Goal: Information Seeking & Learning: Understand process/instructions

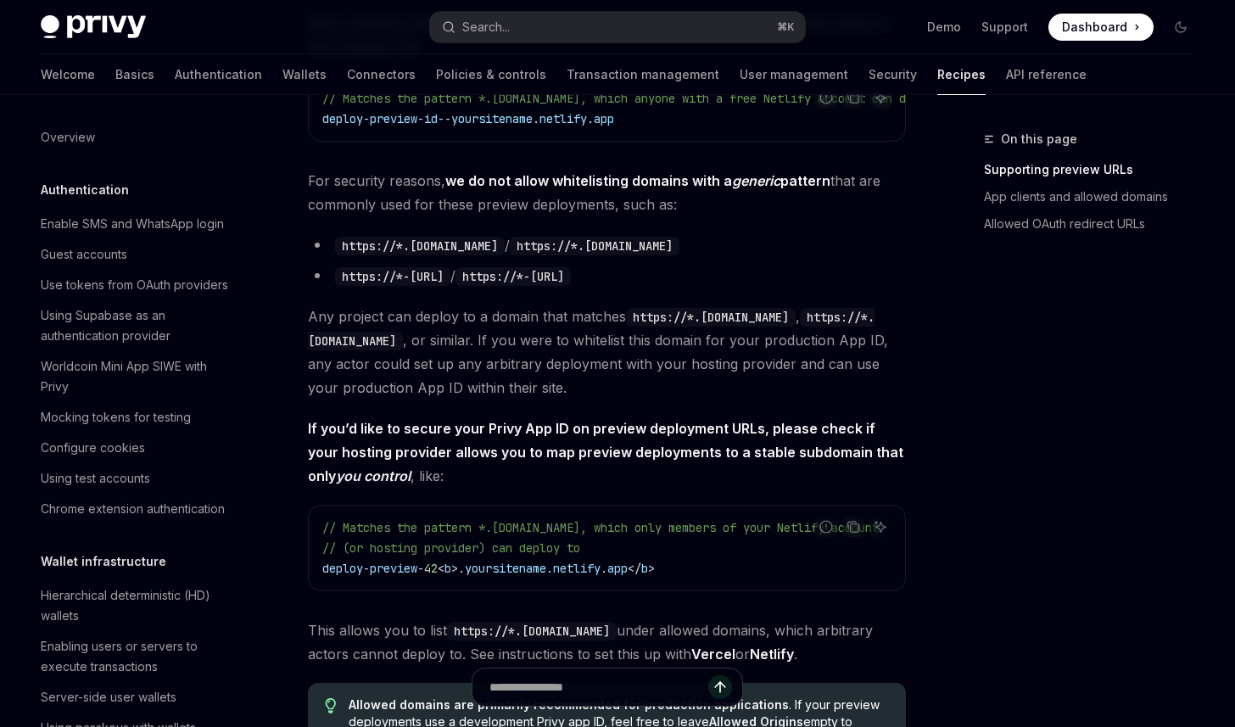
scroll to position [944, 0]
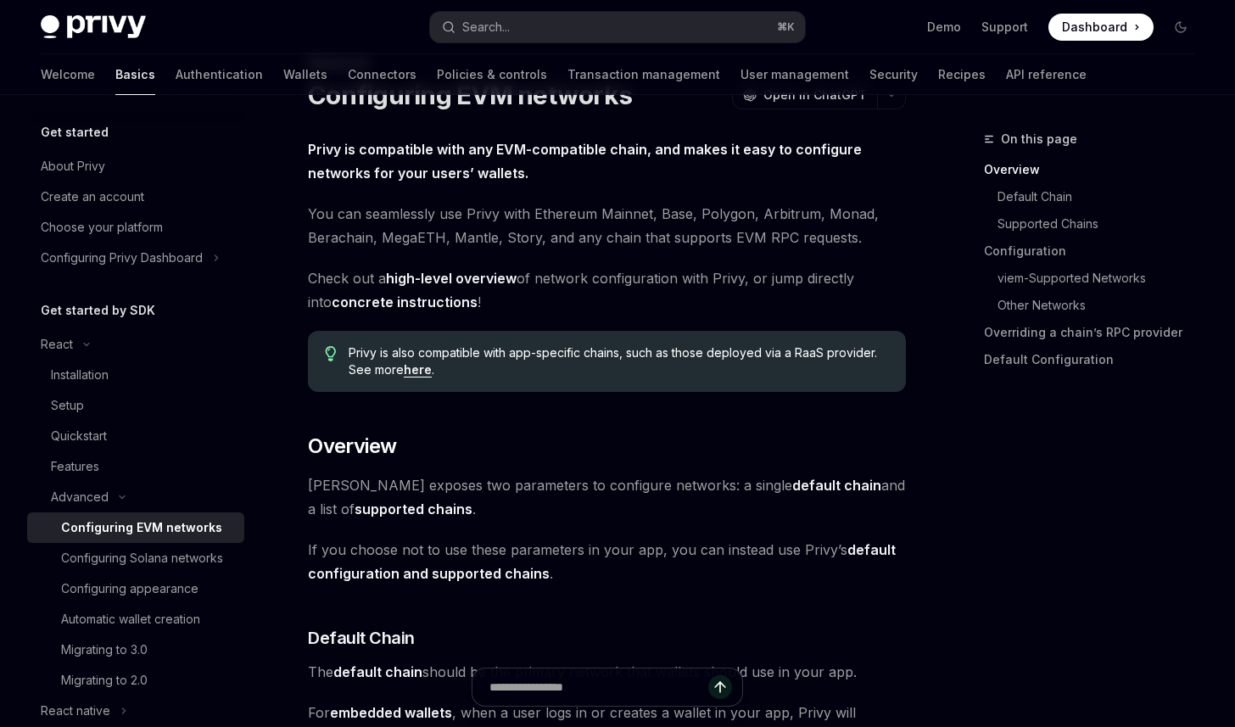
scroll to position [155, 0]
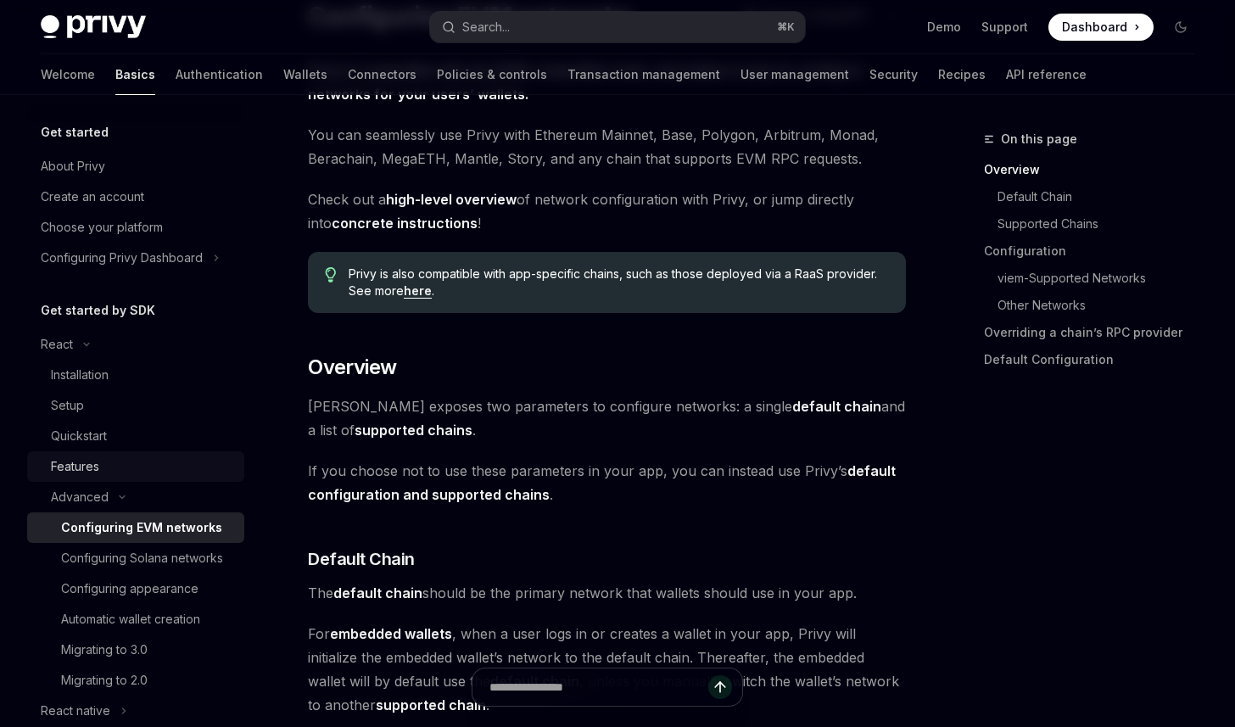
click at [102, 455] on link "Features" at bounding box center [135, 466] width 217 height 31
click at [102, 435] on div "Quickstart" at bounding box center [79, 436] width 56 height 20
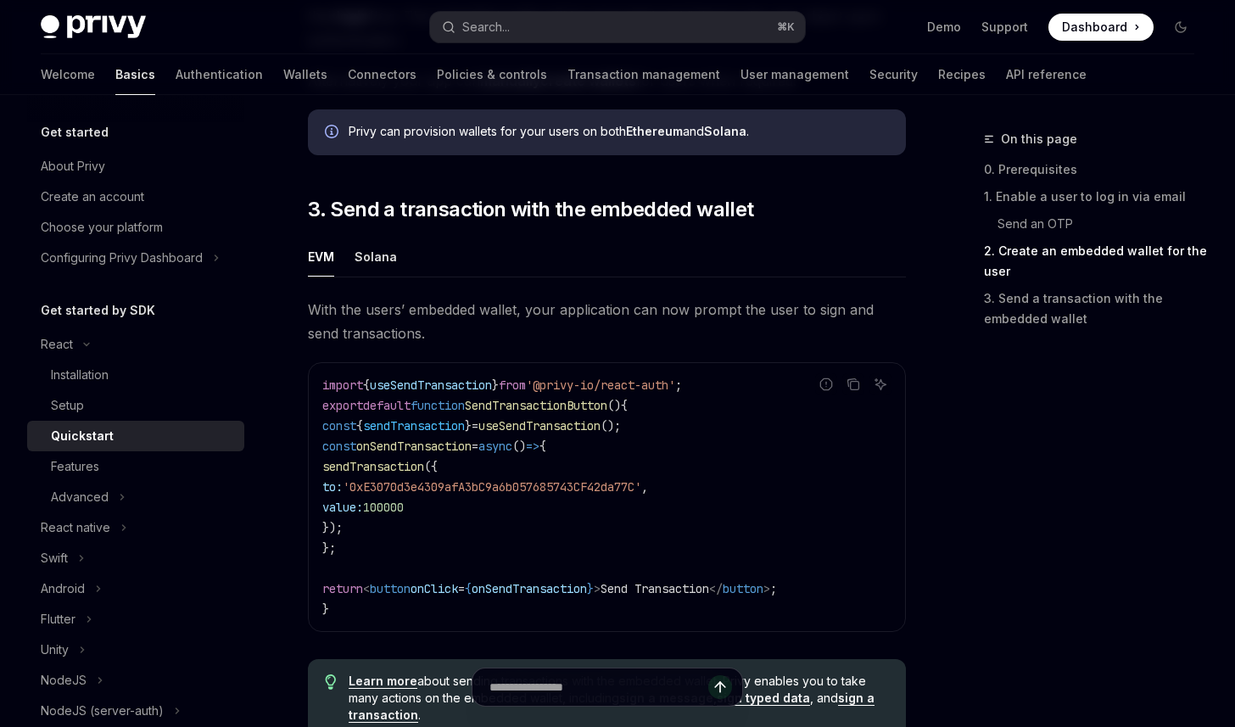
scroll to position [1392, 0]
